Goal: Information Seeking & Learning: Learn about a topic

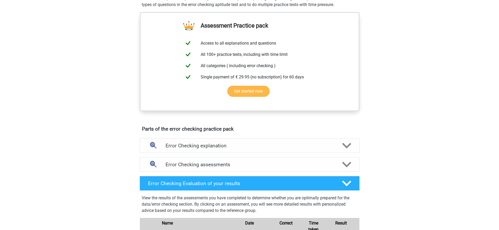
scroll to position [222, 0]
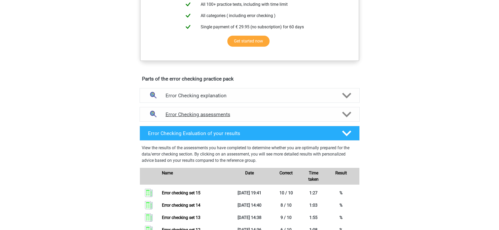
click at [263, 113] on h4 "Error Checking assessments" at bounding box center [250, 114] width 168 height 6
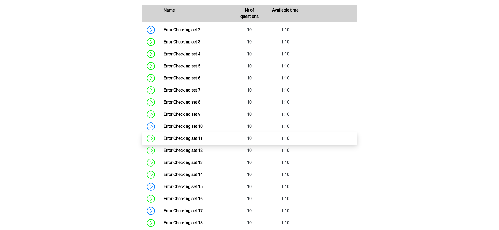
scroll to position [436, 0]
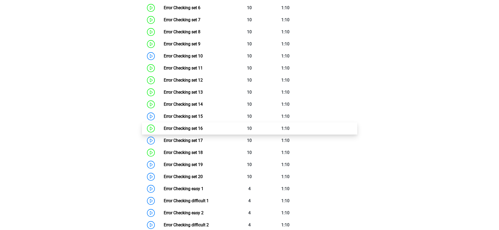
click at [203, 130] on link "Error Checking set 16" at bounding box center [183, 128] width 39 height 5
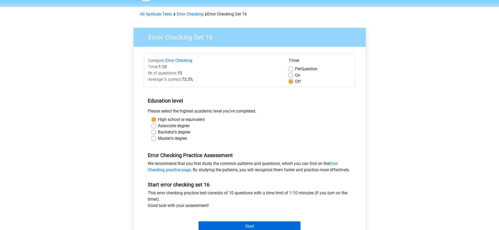
scroll to position [90, 0]
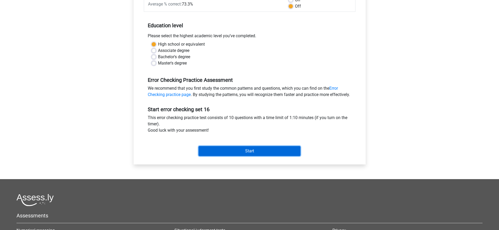
click at [246, 156] on input "Start" at bounding box center [250, 151] width 102 height 10
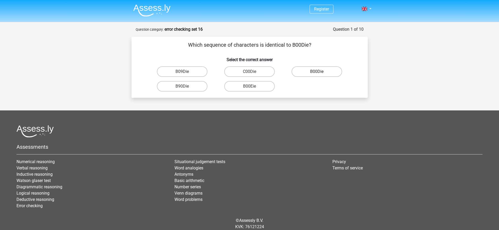
click at [323, 71] on label "B00Die" at bounding box center [317, 71] width 51 height 10
click at [321, 72] on input "B00Die" at bounding box center [318, 73] width 3 height 3
radio input "true"
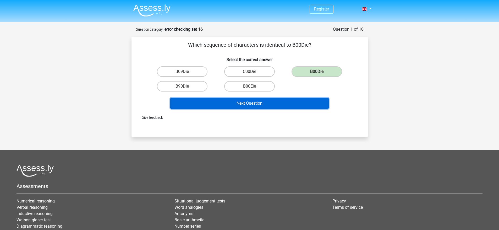
click at [264, 103] on button "Next Question" at bounding box center [249, 103] width 159 height 11
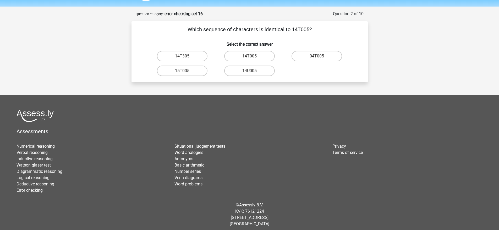
scroll to position [19, 0]
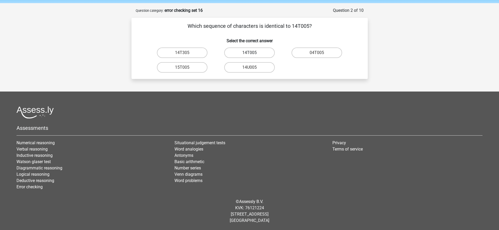
click at [267, 51] on label "14T005" at bounding box center [249, 52] width 51 height 10
click at [253, 53] on input "14T005" at bounding box center [251, 54] width 3 height 3
radio input "true"
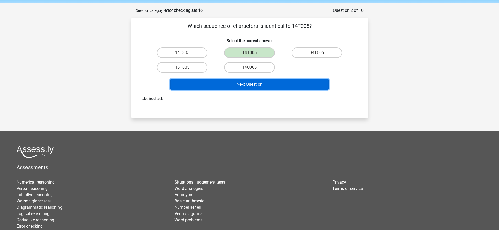
click at [274, 80] on button "Next Question" at bounding box center [249, 84] width 159 height 11
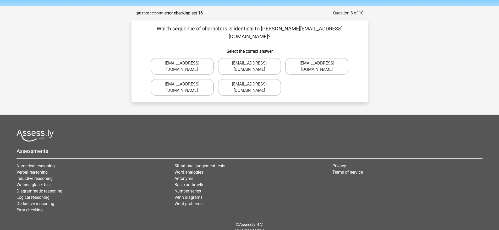
scroll to position [16, 0]
click at [322, 58] on label "Leo_Belamy@jointmail.br" at bounding box center [316, 66] width 63 height 17
click at [321, 63] on input "Leo_Belamy@jointmail.br" at bounding box center [318, 64] width 3 height 3
radio input "true"
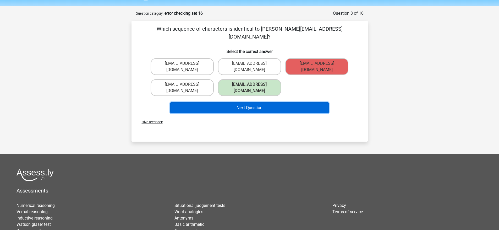
click at [288, 102] on button "Next Question" at bounding box center [249, 107] width 159 height 11
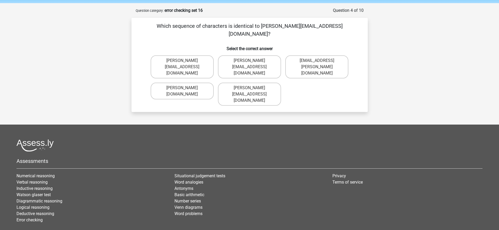
scroll to position [18, 0]
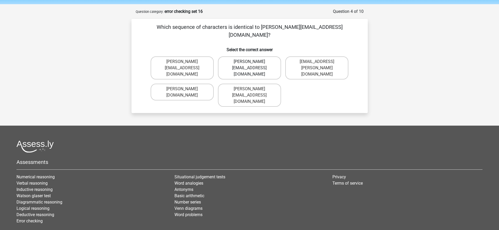
click at [264, 56] on label "Oliver-Smith@g-mail.gr" at bounding box center [249, 67] width 63 height 23
click at [253, 62] on input "Oliver-Smith@g-mail.gr" at bounding box center [251, 63] width 3 height 3
radio input "true"
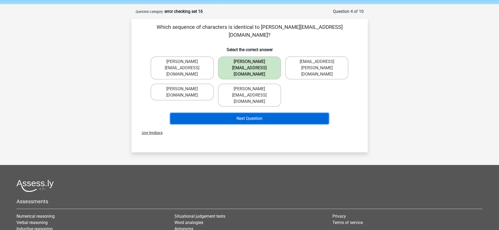
click at [272, 113] on button "Next Question" at bounding box center [249, 118] width 159 height 11
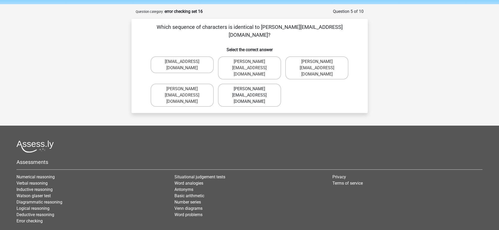
click at [248, 84] on label "Richard_Taylor@joymail.com.co" at bounding box center [249, 95] width 63 height 23
click at [250, 89] on input "Richard_Taylor@joymail.com.co" at bounding box center [251, 90] width 3 height 3
radio input "true"
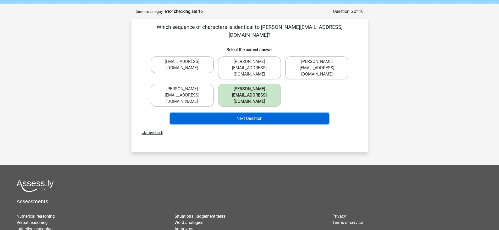
click at [259, 113] on button "Next Question" at bounding box center [249, 118] width 159 height 11
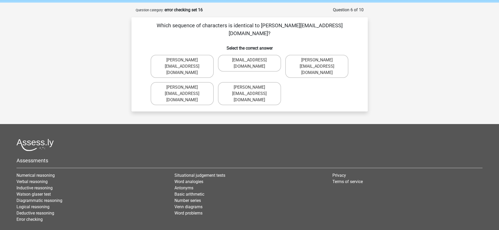
scroll to position [17, 0]
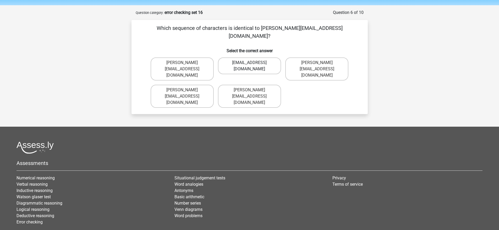
click at [271, 61] on label "Rosy-Redknapp@Gmail.co.uk" at bounding box center [249, 65] width 63 height 17
click at [253, 63] on input "Rosy-Redknapp@Gmail.co.uk" at bounding box center [251, 64] width 3 height 3
radio input "true"
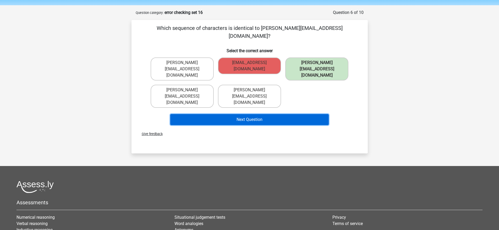
click at [284, 114] on button "Next Question" at bounding box center [249, 119] width 159 height 11
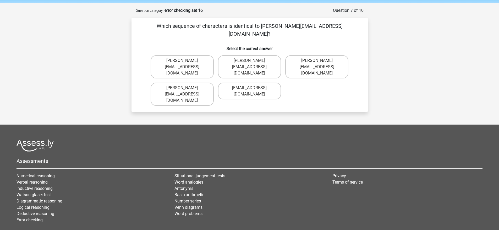
scroll to position [18, 0]
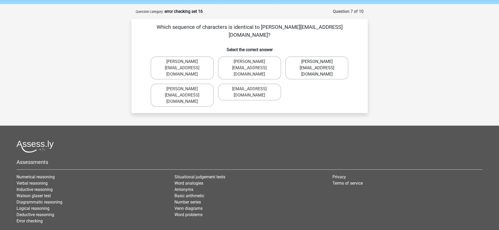
click at [329, 56] on label "Michael_Rhine@joinmail.br" at bounding box center [316, 67] width 63 height 23
click at [321, 62] on input "Michael_Rhine@joinmail.br" at bounding box center [318, 63] width 3 height 3
radio input "true"
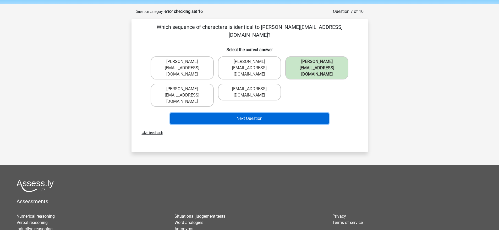
click at [315, 113] on button "Next Question" at bounding box center [249, 118] width 159 height 11
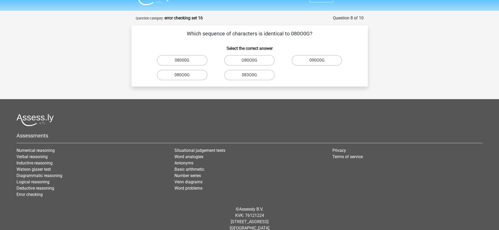
scroll to position [11, 0]
click at [262, 61] on label "O80O0G" at bounding box center [249, 60] width 51 height 10
click at [253, 61] on input "O80O0G" at bounding box center [251, 62] width 3 height 3
radio input "true"
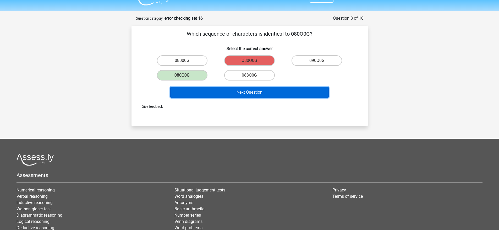
click at [261, 91] on button "Next Question" at bounding box center [249, 92] width 159 height 11
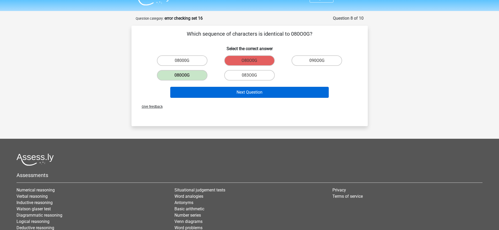
scroll to position [19, 0]
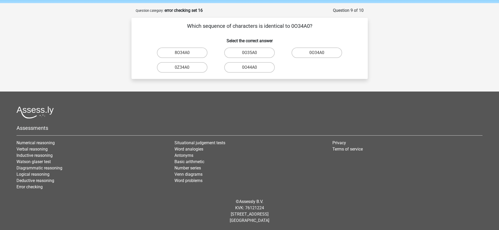
click at [320, 54] on input "0O34A0" at bounding box center [318, 54] width 3 height 3
radio input "true"
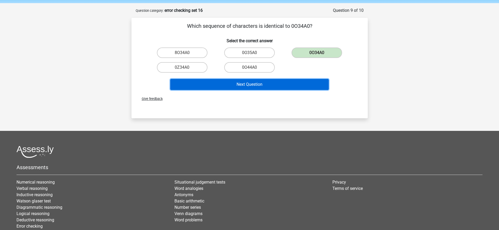
click at [299, 84] on button "Next Question" at bounding box center [249, 84] width 159 height 11
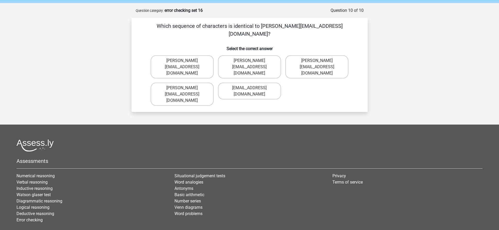
scroll to position [18, 0]
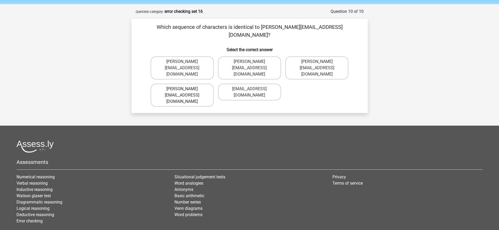
click at [204, 84] on label "Evelyn_Howard@hotmail.uk.co" at bounding box center [182, 95] width 63 height 23
click at [186, 89] on input "Evelyn_Howard@hotmail.uk.co" at bounding box center [183, 90] width 3 height 3
radio input "true"
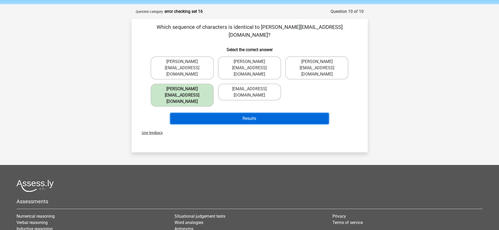
click at [236, 113] on button "Results" at bounding box center [249, 118] width 159 height 11
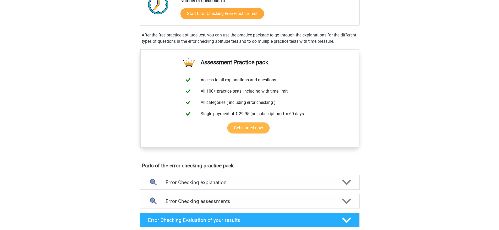
scroll to position [132, 0]
